Goal: Task Accomplishment & Management: Use online tool/utility

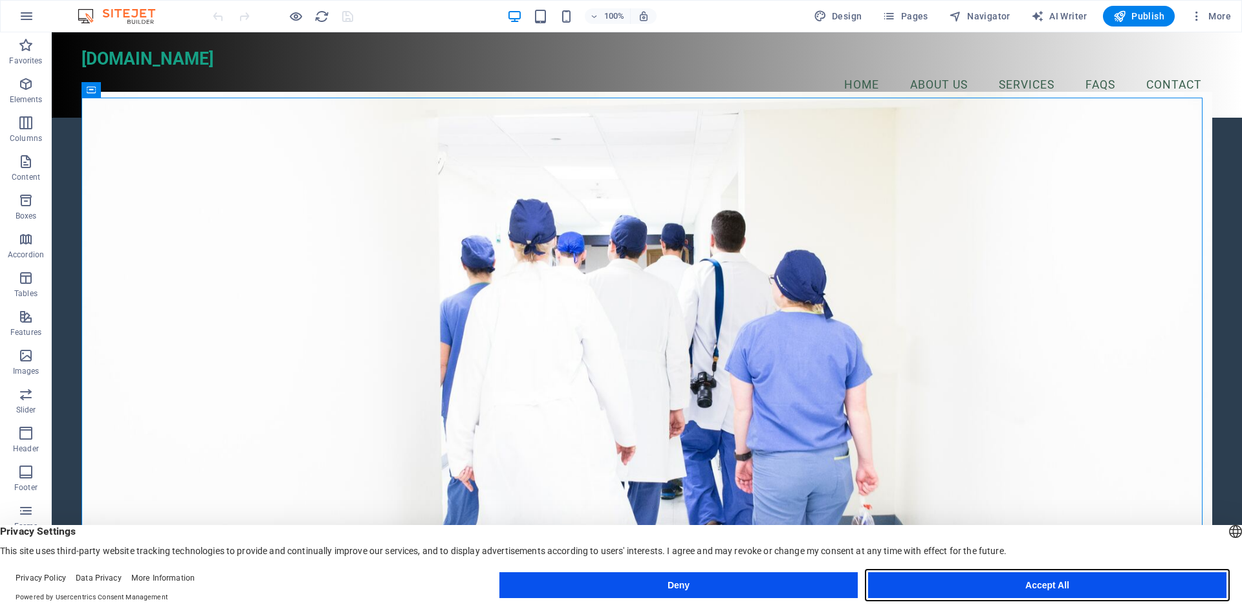
click at [1010, 587] on button "Accept All" at bounding box center [1047, 586] width 358 height 26
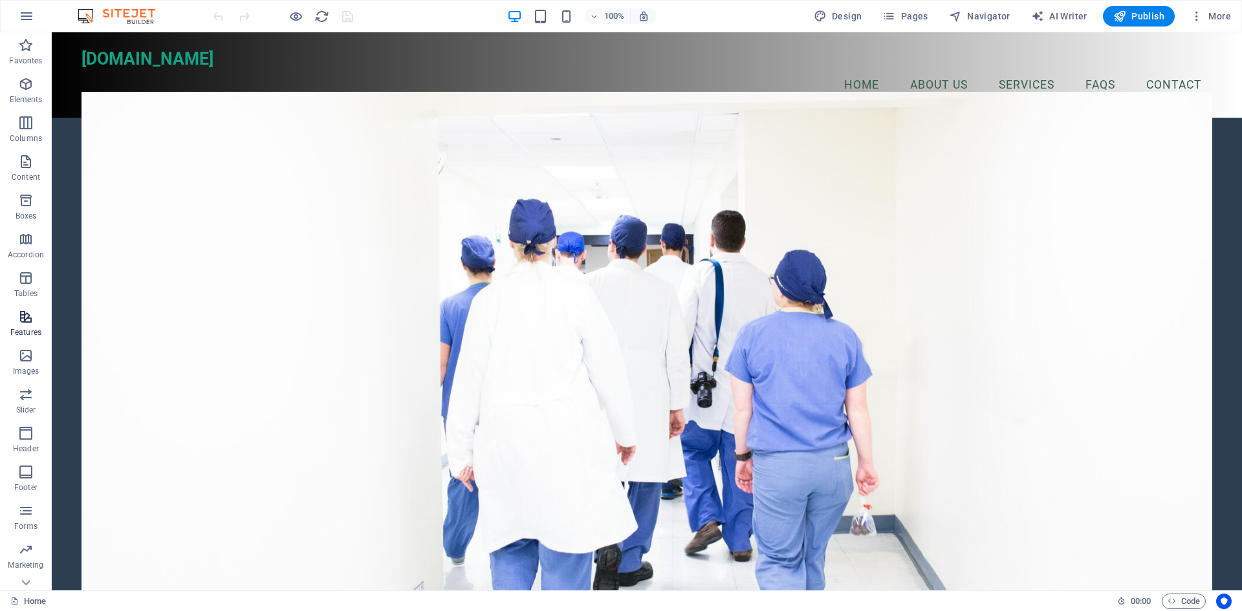
click at [28, 325] on span "Features" at bounding box center [26, 324] width 52 height 31
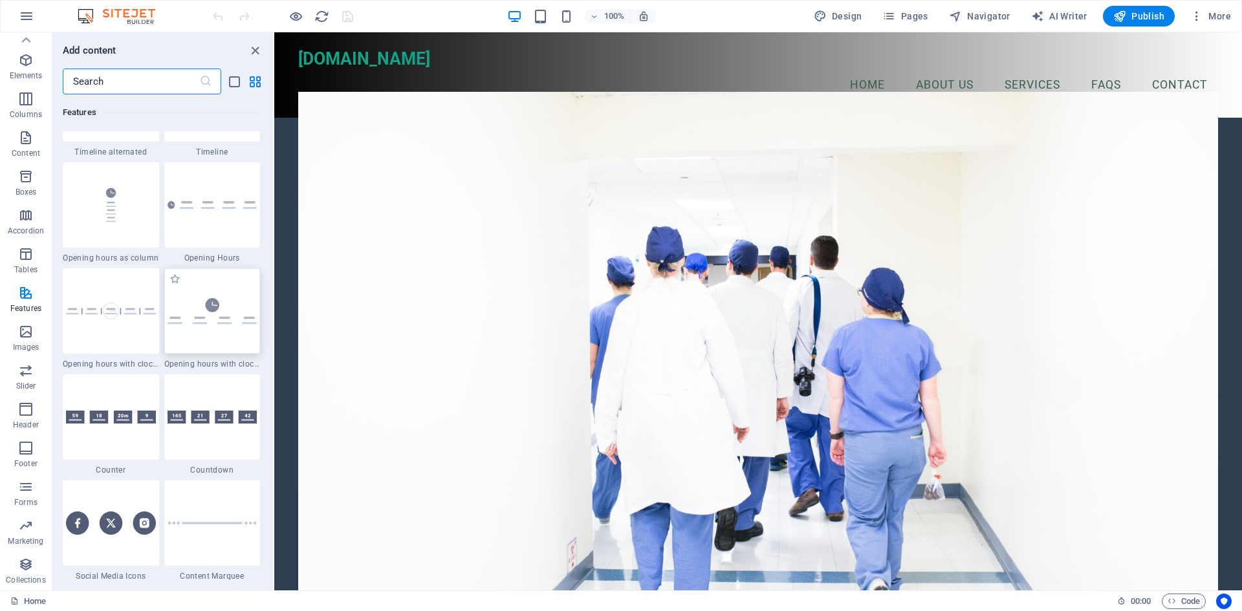
scroll to position [5561, 0]
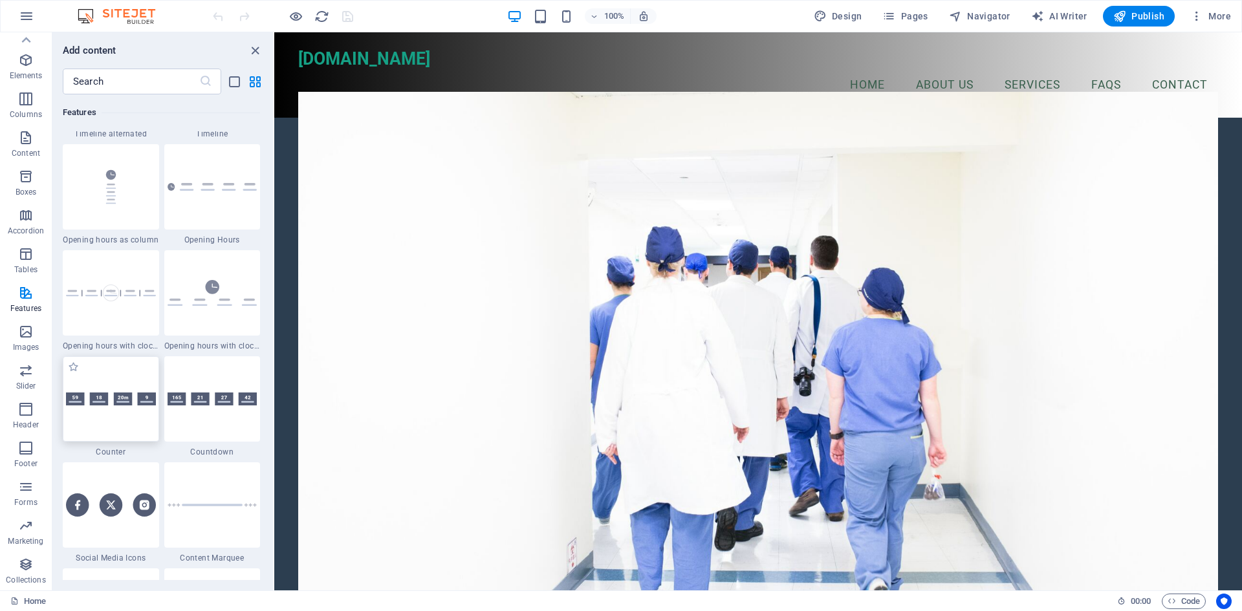
click at [131, 432] on div at bounding box center [111, 399] width 96 height 85
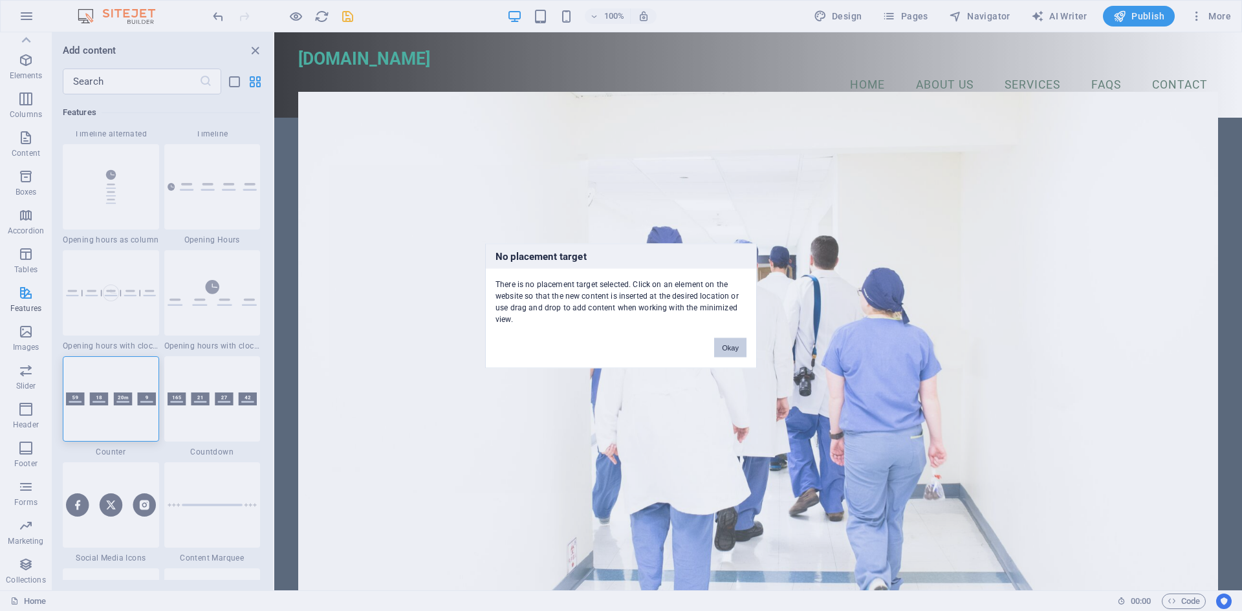
click at [729, 346] on button "Okay" at bounding box center [730, 347] width 32 height 19
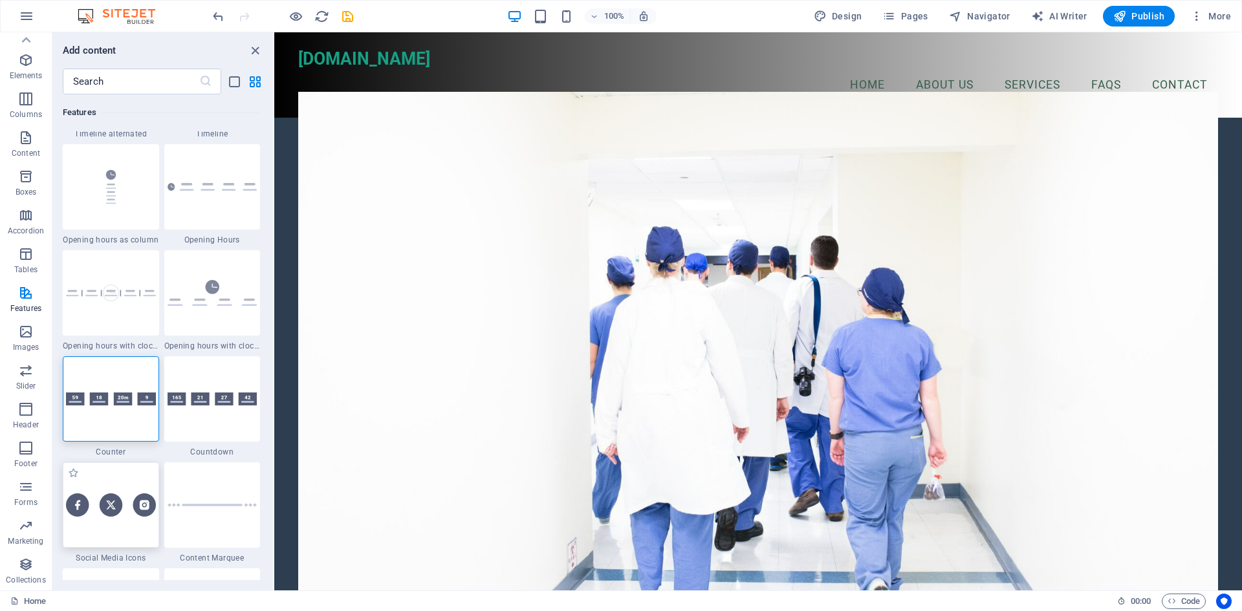
click at [82, 514] on img at bounding box center [111, 505] width 90 height 23
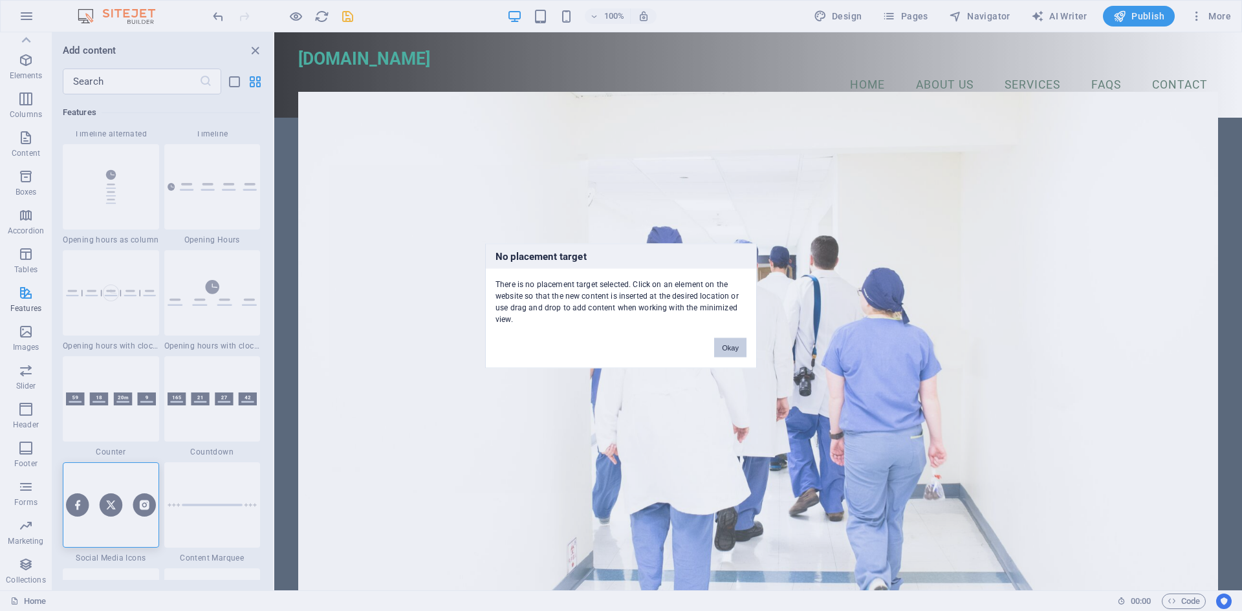
drag, startPoint x: 727, startPoint y: 349, endPoint x: 453, endPoint y: 316, distance: 276.3
click at [727, 349] on button "Okay" at bounding box center [730, 347] width 32 height 19
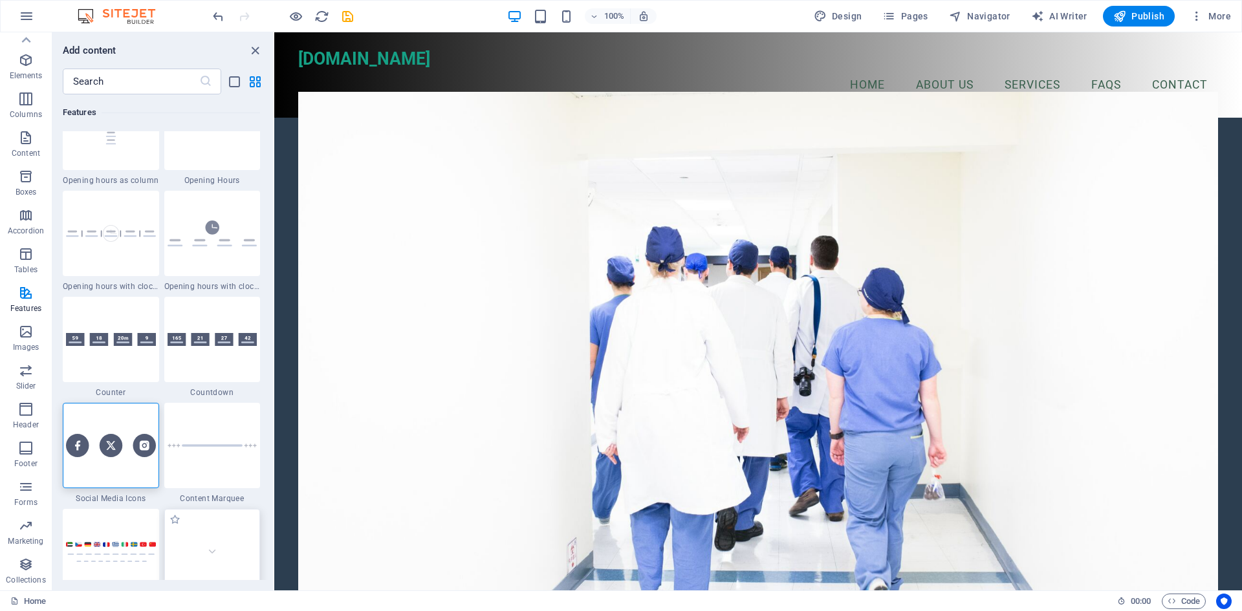
scroll to position [5691, 0]
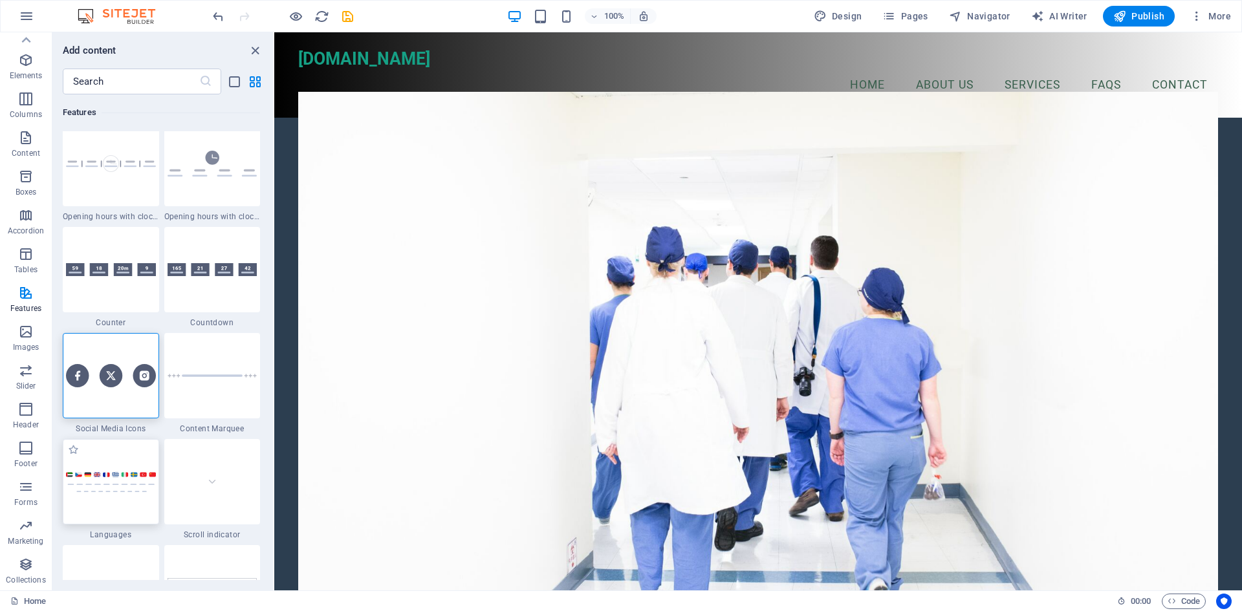
click at [140, 511] on div at bounding box center [111, 481] width 96 height 85
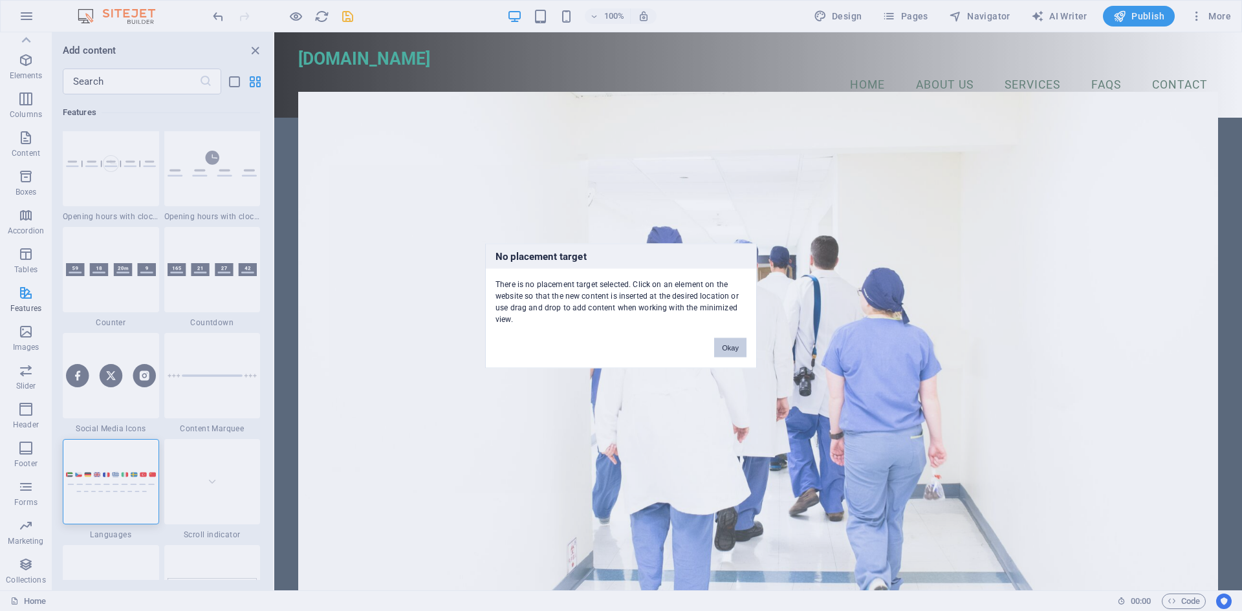
click at [727, 348] on button "Okay" at bounding box center [730, 347] width 32 height 19
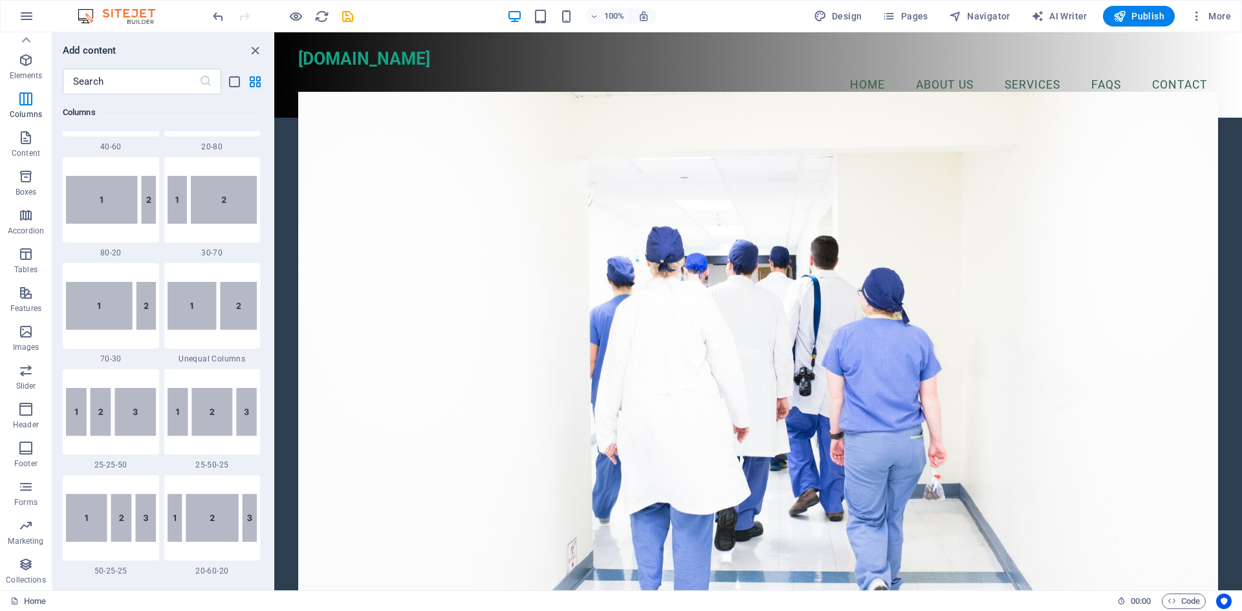
scroll to position [1032, 0]
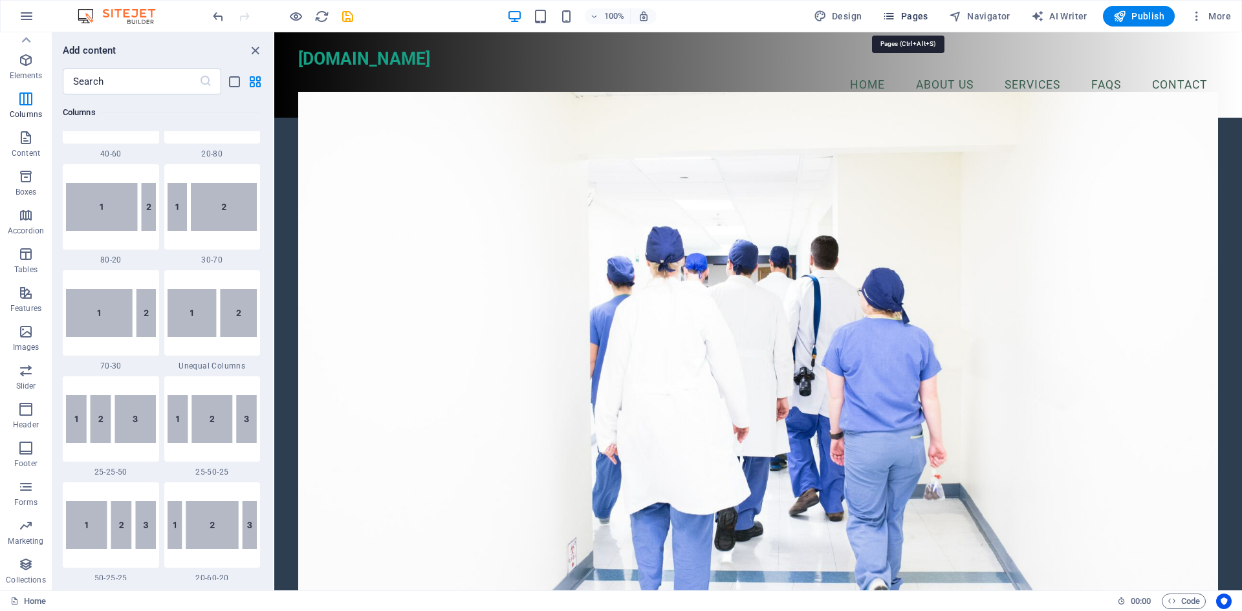
click at [909, 17] on span "Pages" at bounding box center [905, 16] width 45 height 13
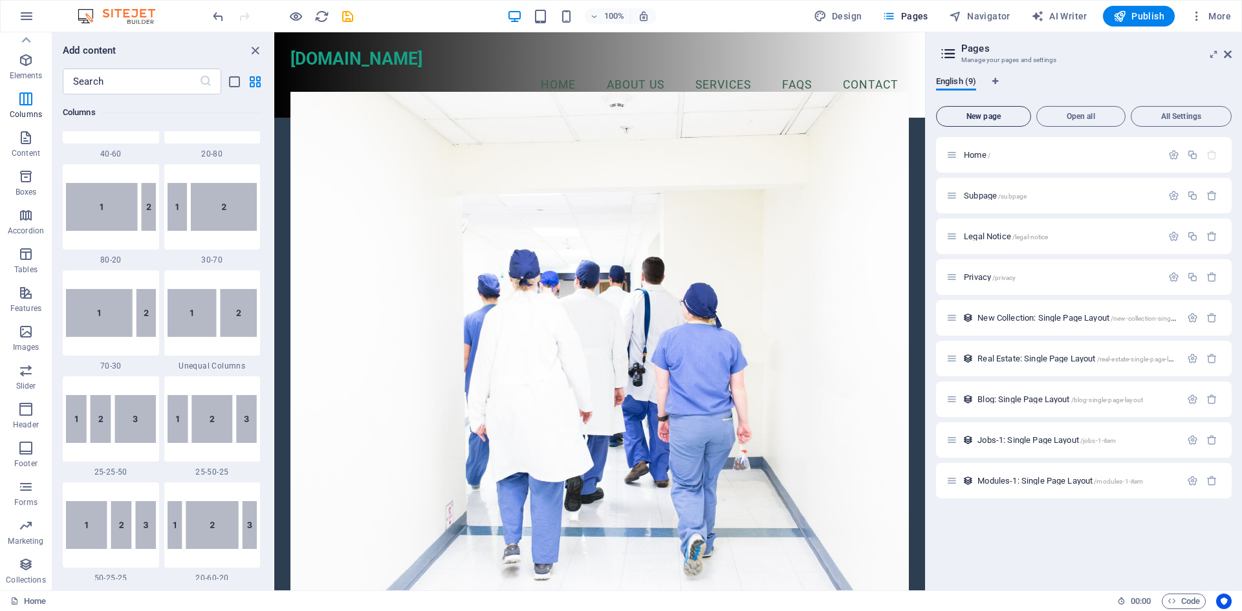
click at [998, 120] on span "New page" at bounding box center [983, 117] width 83 height 8
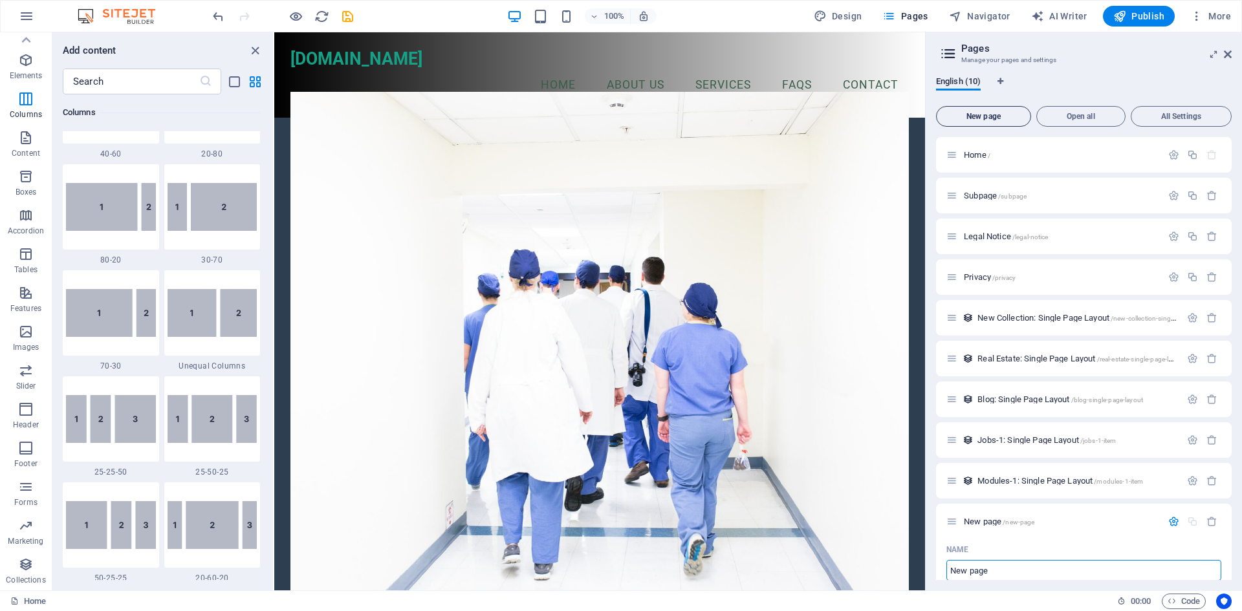
scroll to position [1, 0]
click at [1169, 195] on icon "button" at bounding box center [1174, 195] width 11 height 11
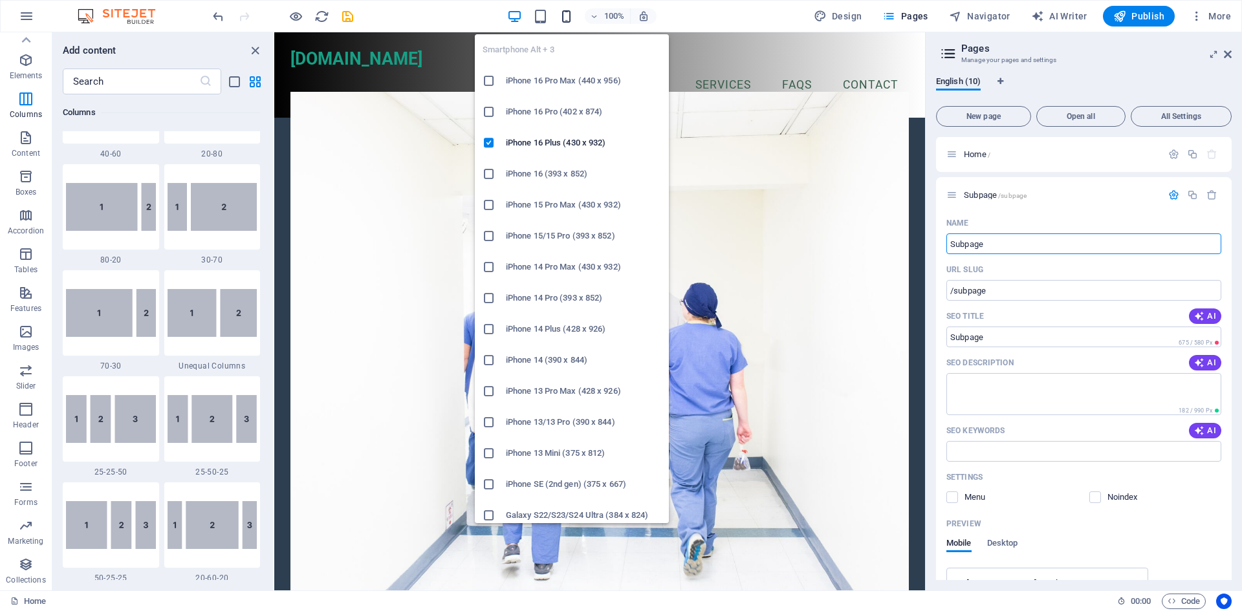
click at [572, 19] on icon "button" at bounding box center [566, 16] width 15 height 15
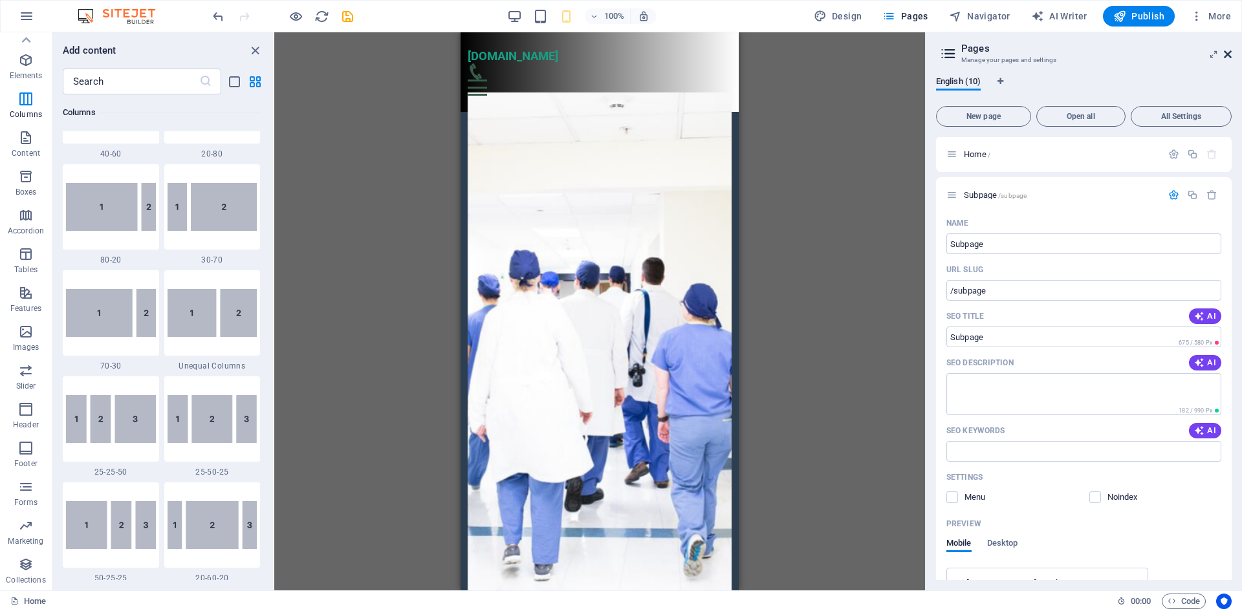
click at [1231, 56] on icon at bounding box center [1228, 54] width 8 height 10
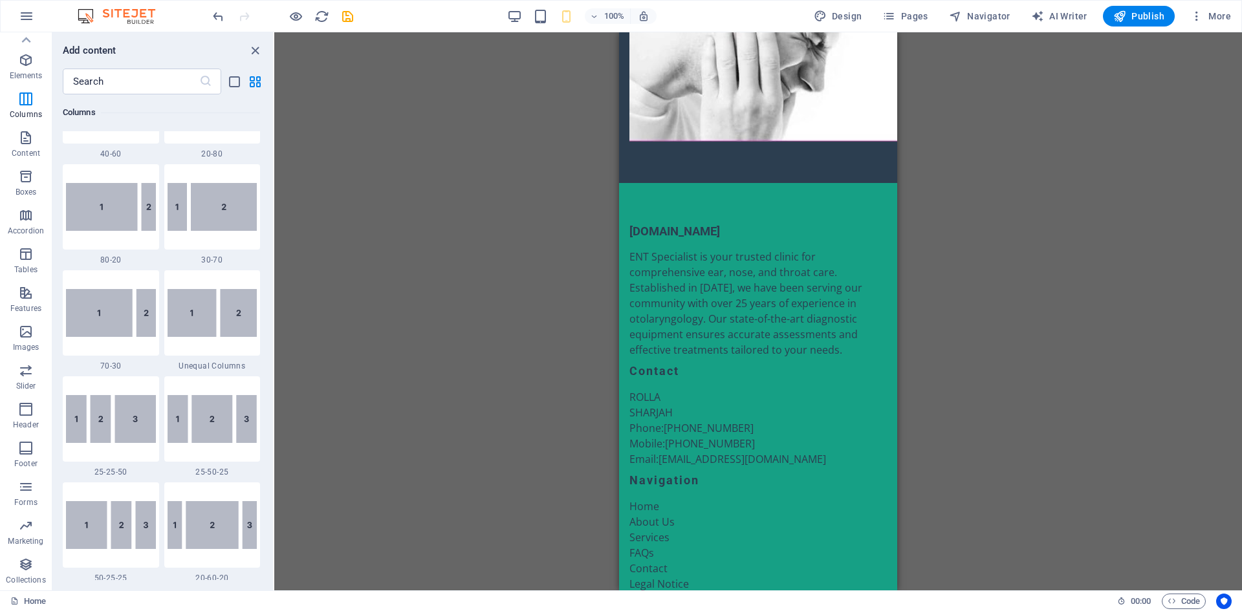
scroll to position [3938, 0]
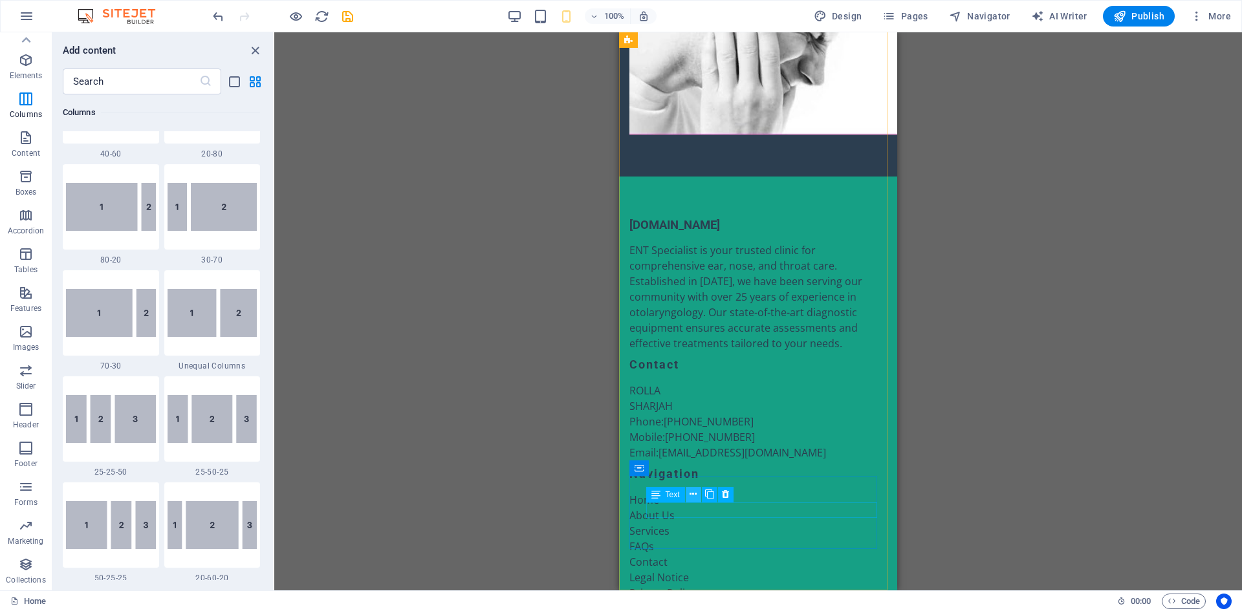
click at [694, 496] on icon at bounding box center [693, 495] width 7 height 14
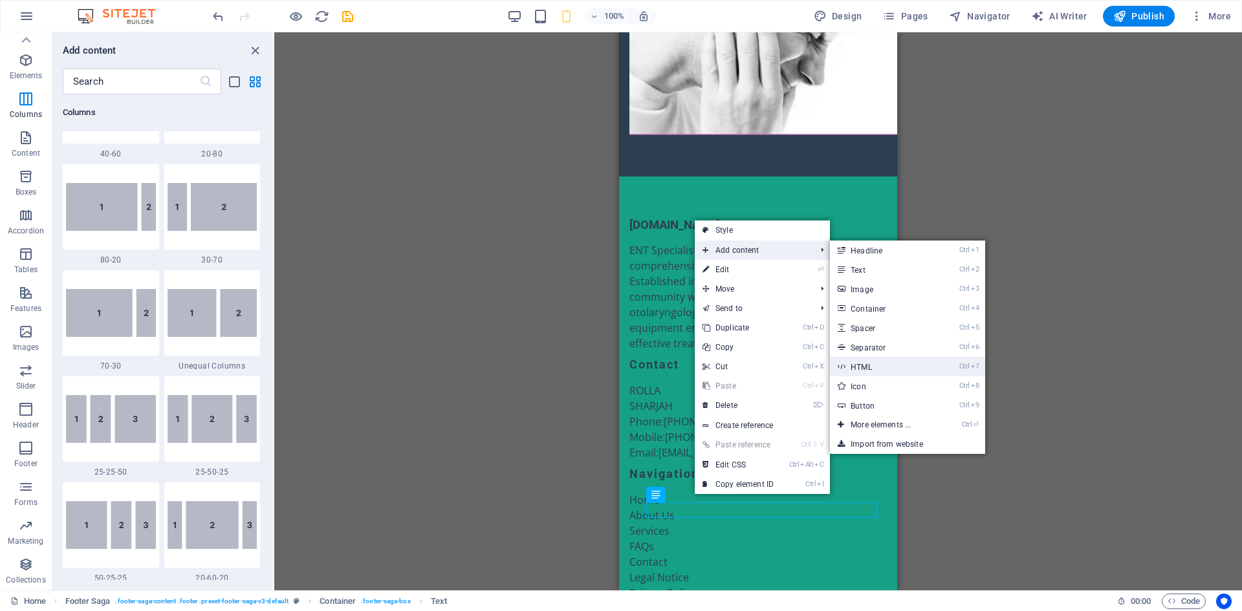
click at [891, 369] on link "Ctrl 7 HTML" at bounding box center [883, 366] width 107 height 19
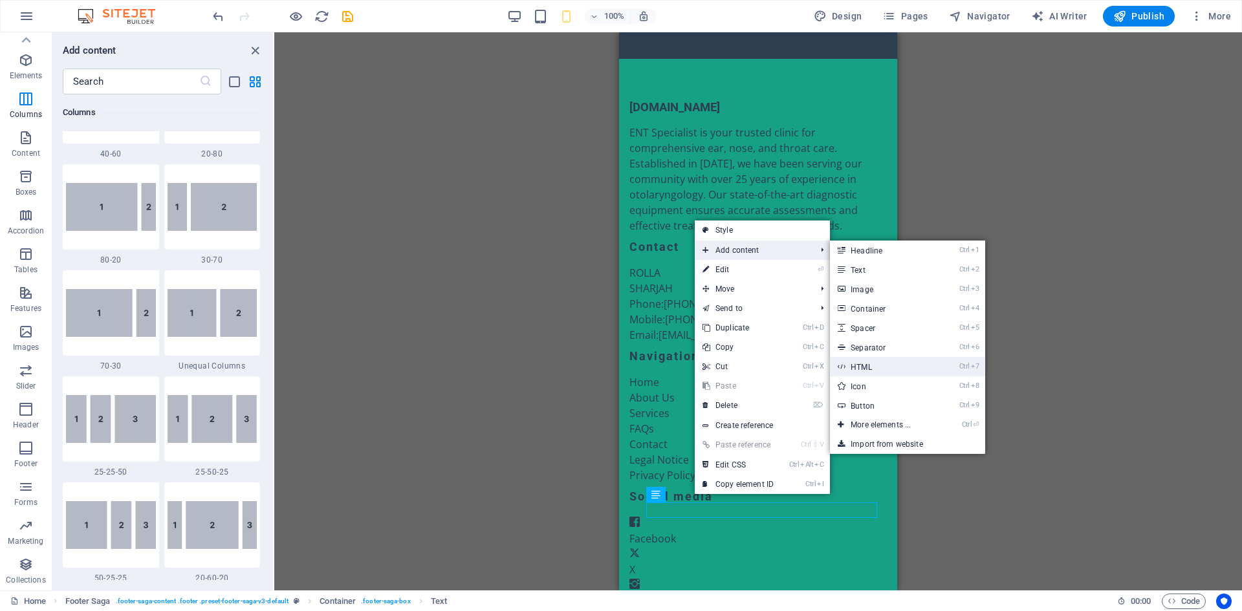
scroll to position [3957, 0]
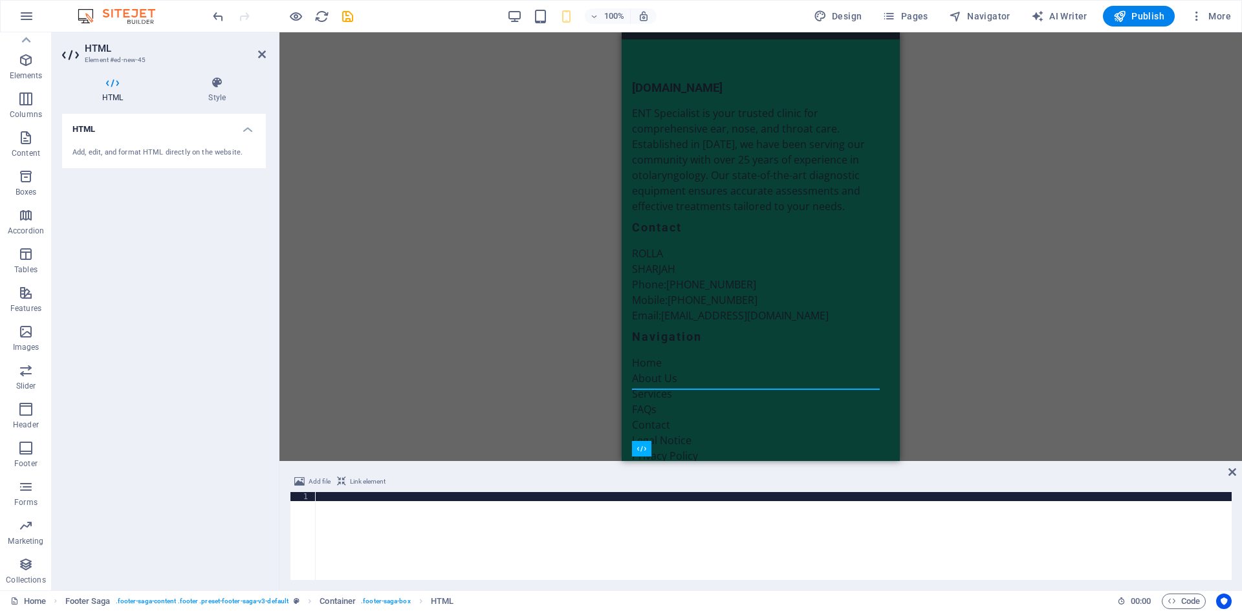
click at [360, 483] on span "Link element" at bounding box center [368, 482] width 36 height 16
click at [376, 521] on div at bounding box center [774, 545] width 916 height 106
click at [217, 12] on icon "undo" at bounding box center [218, 16] width 15 height 15
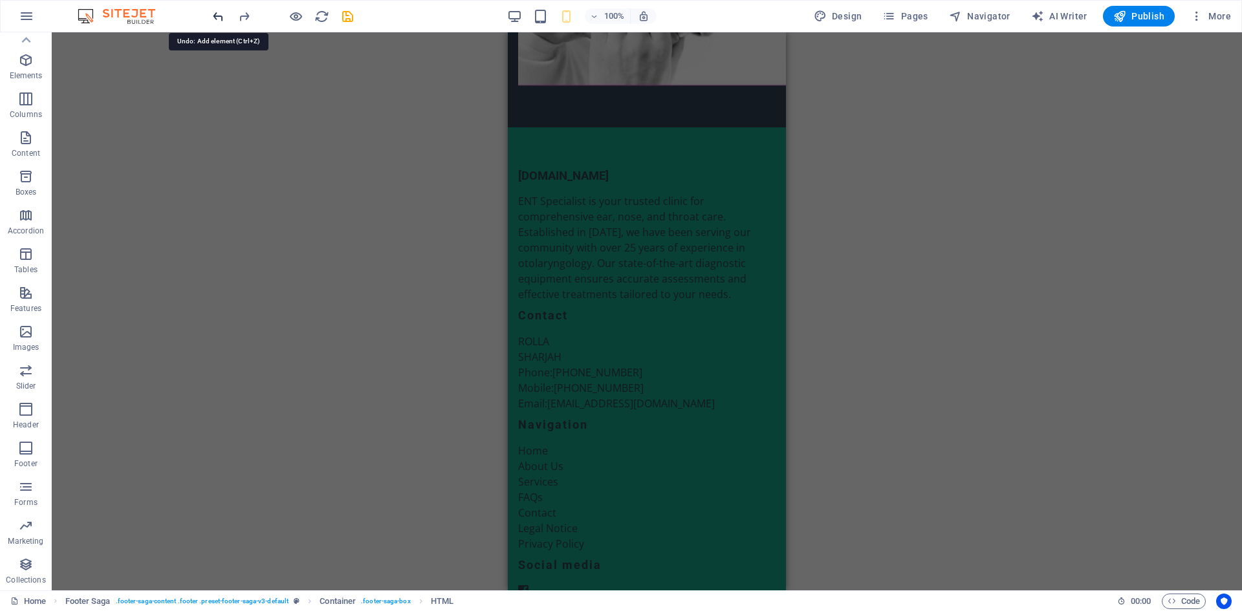
scroll to position [3938, 0]
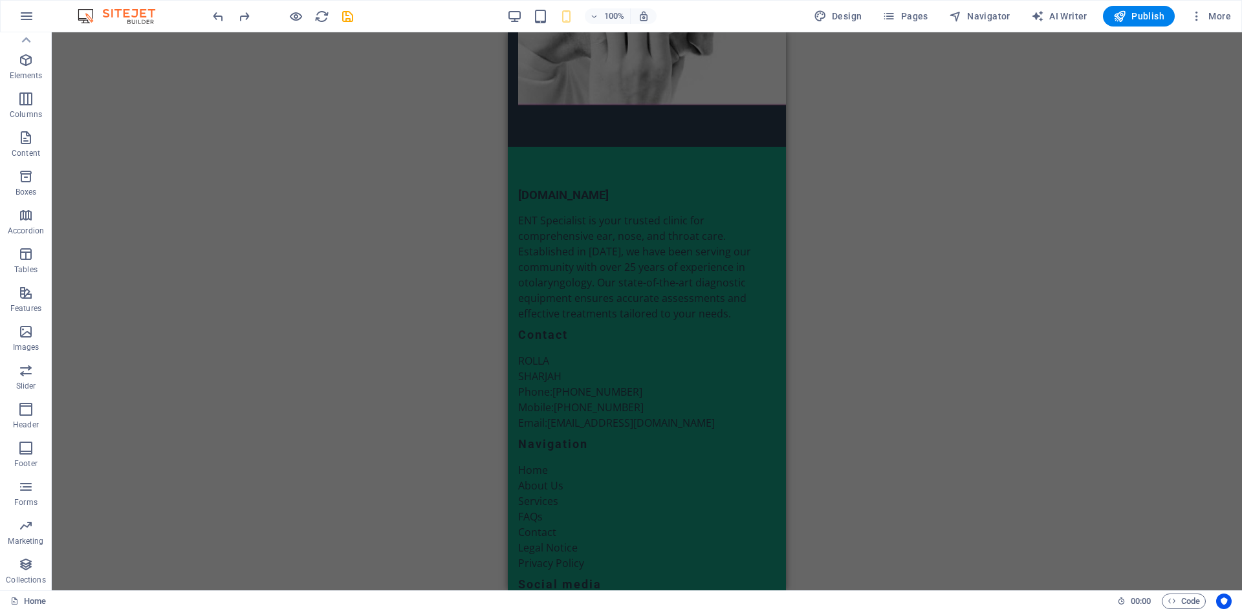
click at [1063, 395] on div "H2 Container Banner Container Spacer H3 Info Bar Container Text Container Conta…" at bounding box center [647, 311] width 1191 height 558
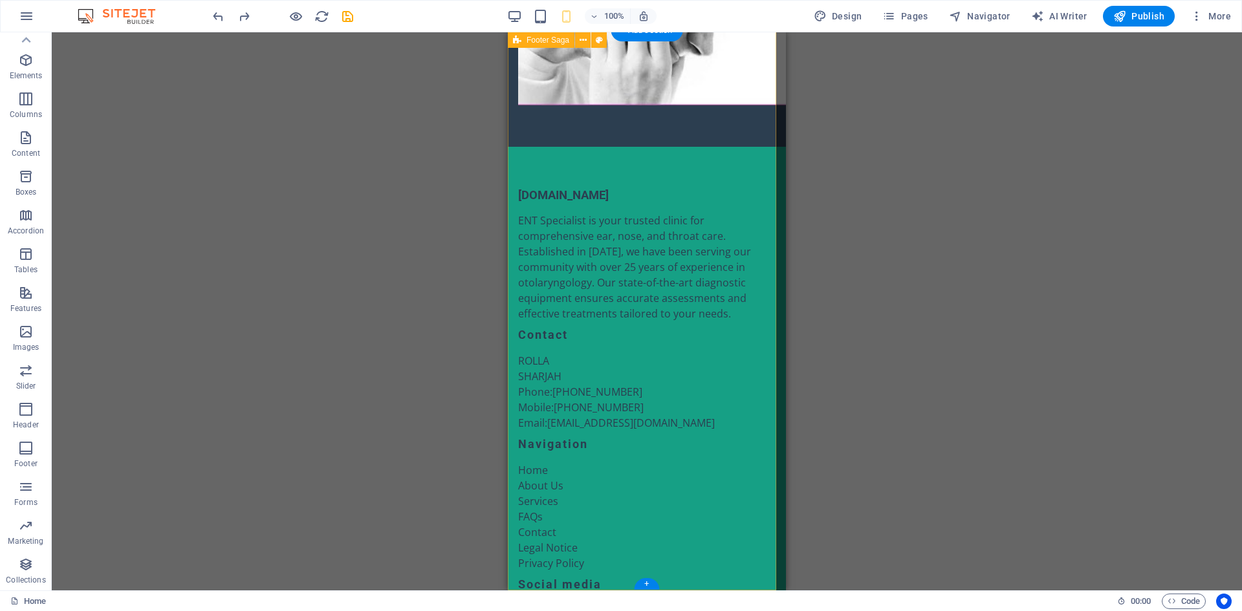
click at [749, 147] on div "entspecialist.ae ENT Specialist is your trusted clinic for comprehensive ear, n…" at bounding box center [647, 442] width 278 height 591
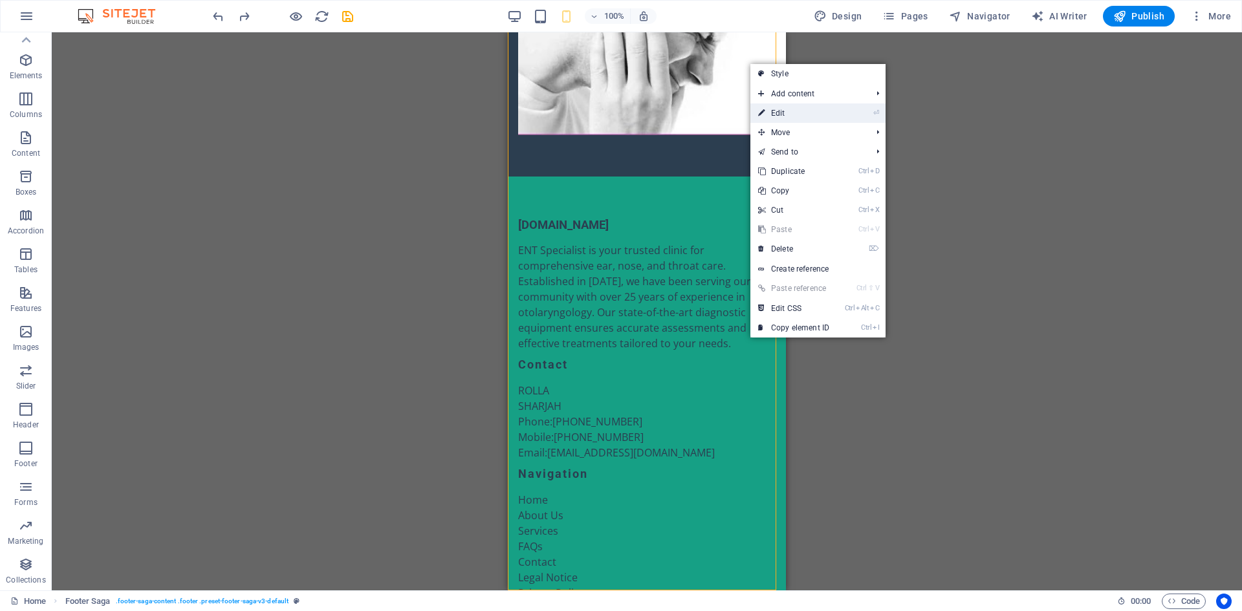
drag, startPoint x: 771, startPoint y: 109, endPoint x: 149, endPoint y: 77, distance: 622.6
click at [771, 109] on link "⏎ Edit" at bounding box center [794, 113] width 87 height 19
select select "footer"
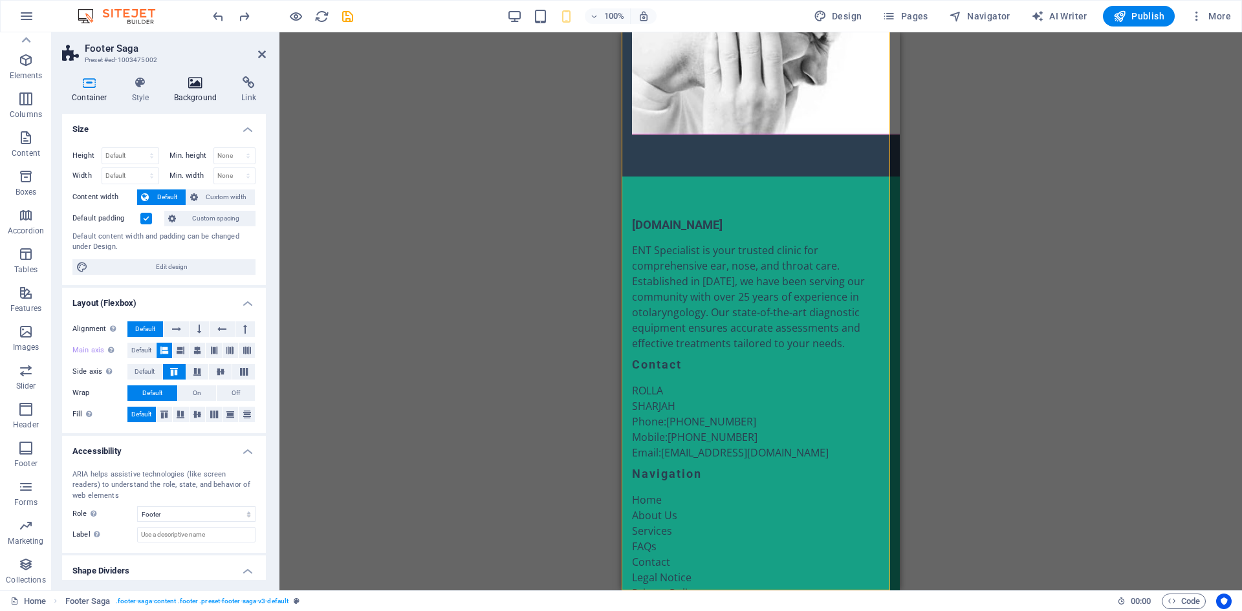
click at [210, 92] on h4 "Background" at bounding box center [198, 89] width 68 height 27
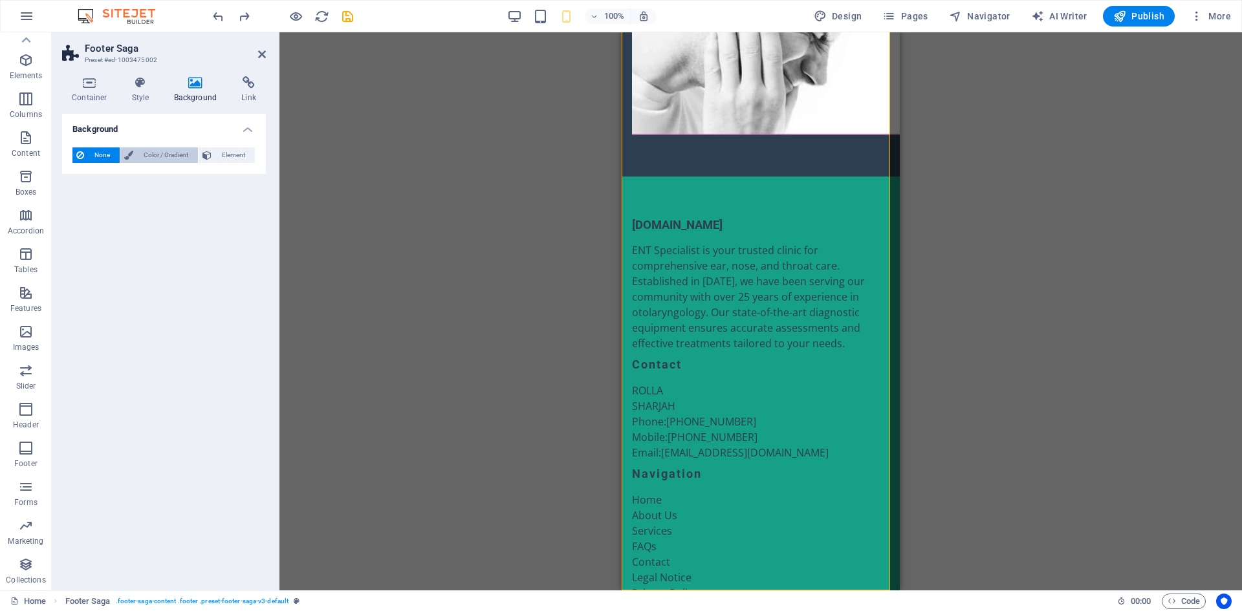
click at [177, 159] on span "Color / Gradient" at bounding box center [165, 156] width 57 height 16
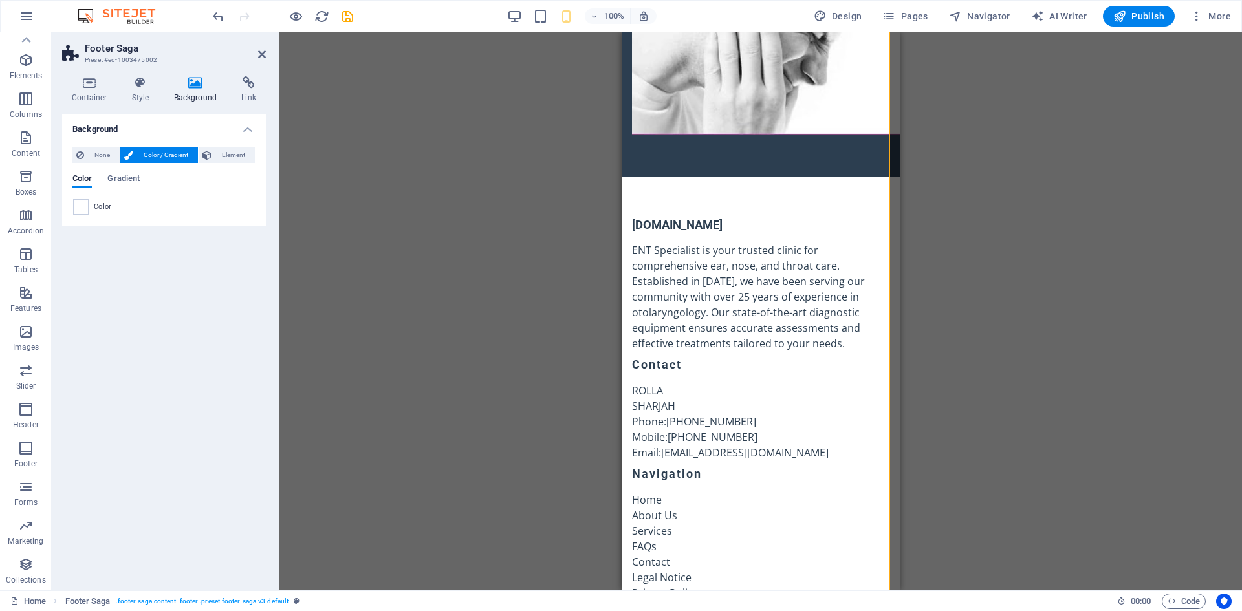
click at [1167, 368] on div "Drag here to replace the existing content. Press “Ctrl” if you want to create a…" at bounding box center [761, 311] width 963 height 558
click at [1163, 368] on div "Drag here to replace the existing content. Press “Ctrl” if you want to create a…" at bounding box center [761, 311] width 963 height 558
click at [352, 17] on icon "save" at bounding box center [347, 16] width 15 height 15
checkbox input "false"
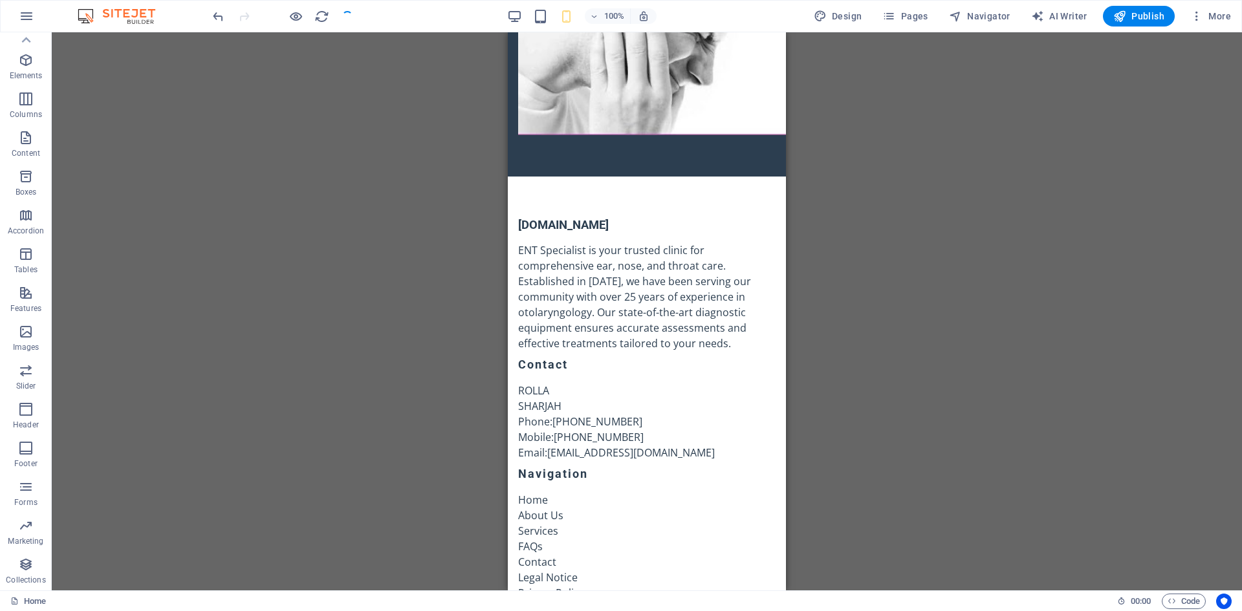
click at [1033, 246] on div "Drag here to replace the existing content. Press “Ctrl” if you want to create a…" at bounding box center [647, 311] width 1191 height 558
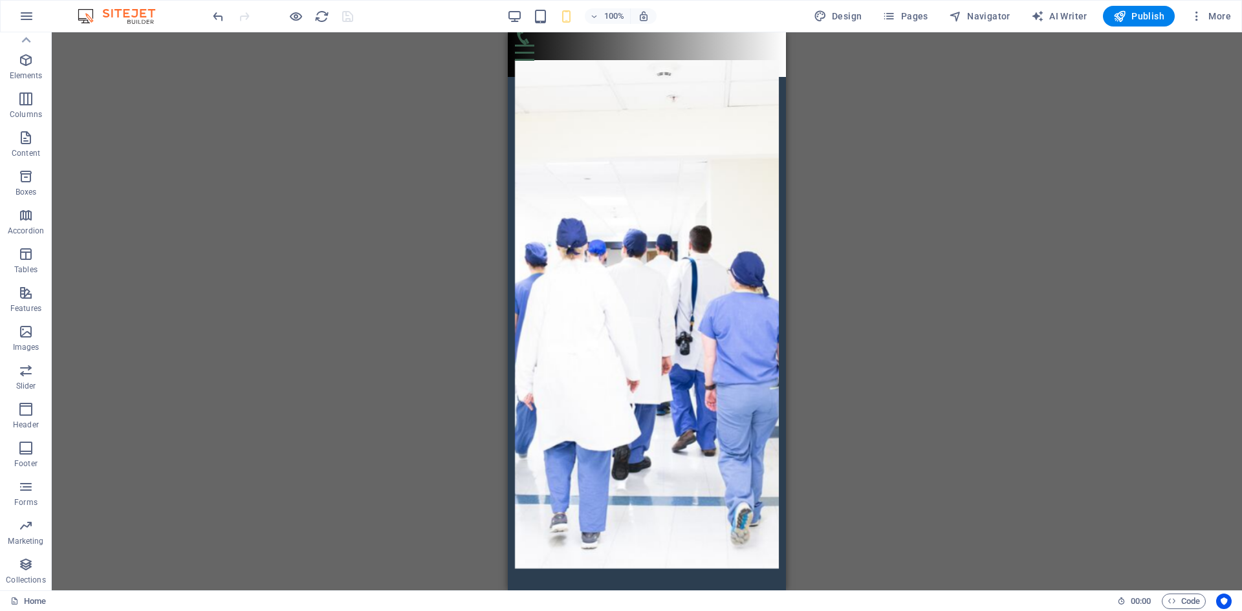
scroll to position [0, 0]
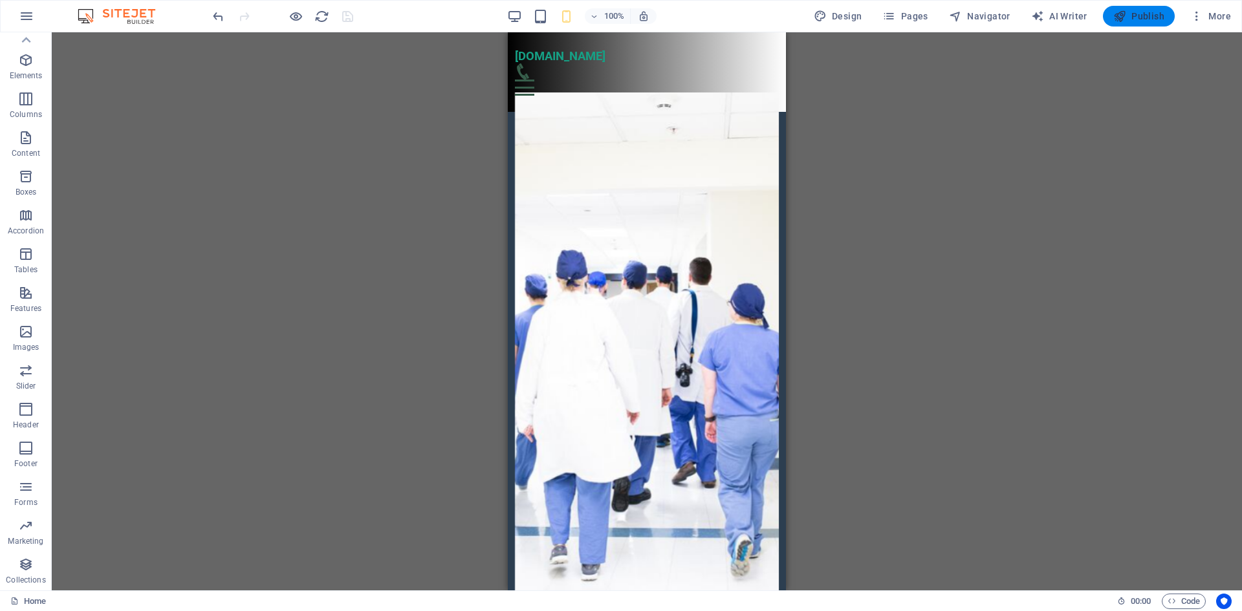
click at [1145, 14] on span "Publish" at bounding box center [1139, 16] width 51 height 13
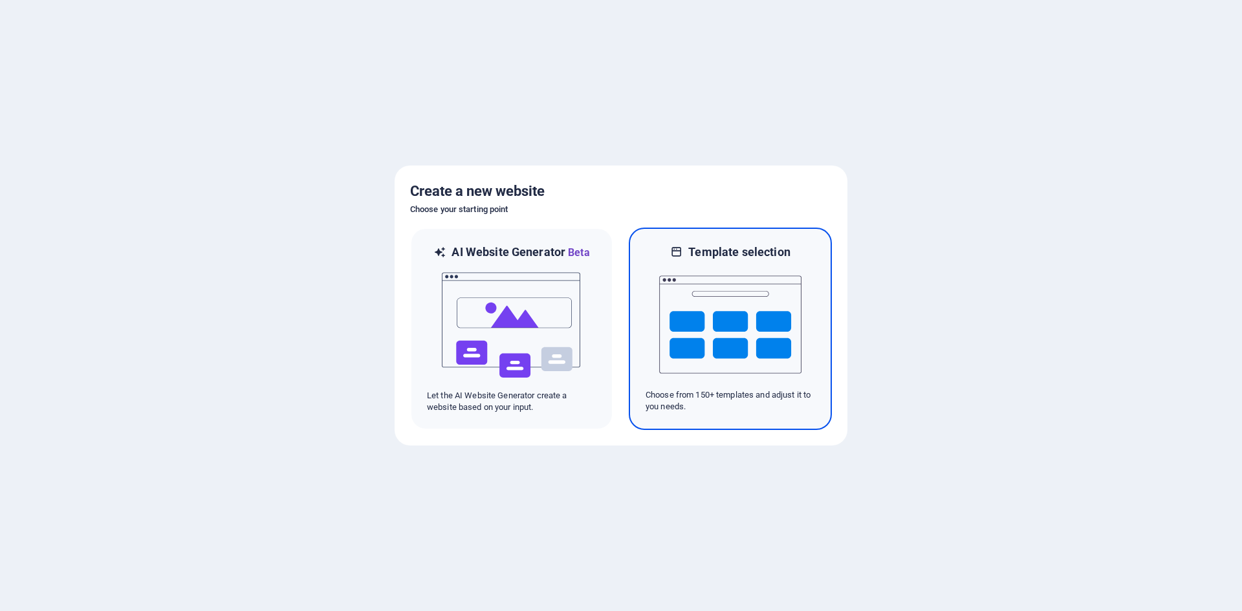
click at [717, 352] on img at bounding box center [730, 324] width 142 height 129
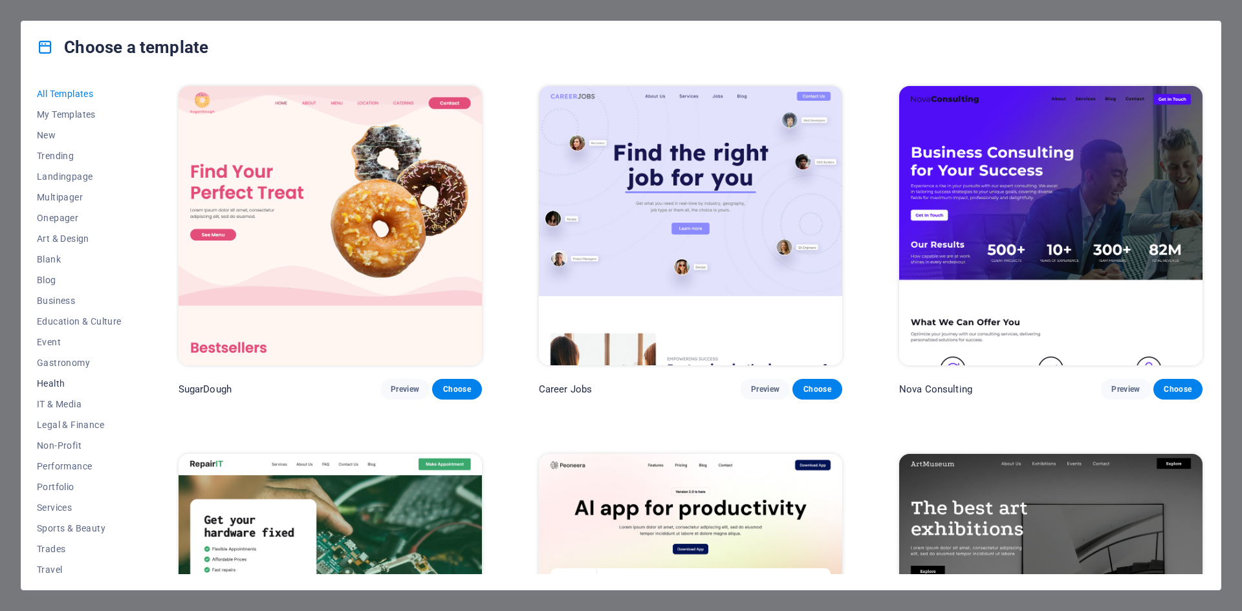
click at [61, 382] on span "Health" at bounding box center [79, 384] width 85 height 10
